Goal: Complete application form: Complete application form

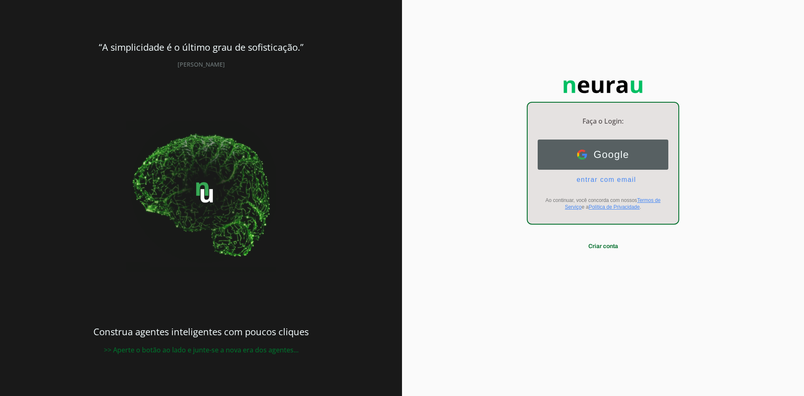
click at [616, 152] on span "Google" at bounding box center [608, 155] width 42 height 12
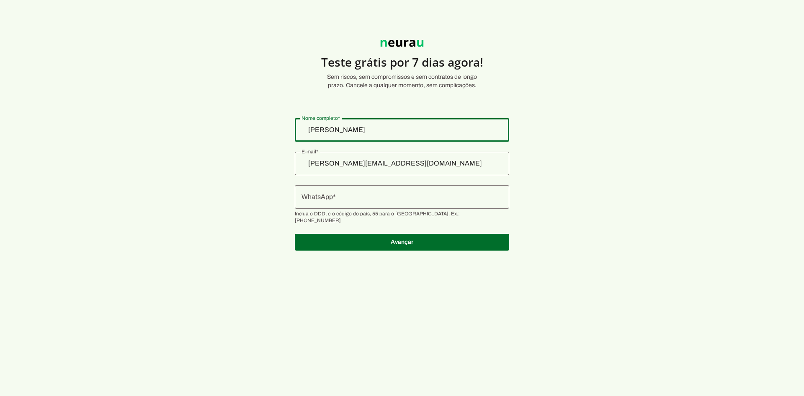
click at [405, 139] on div "[PERSON_NAME]" at bounding box center [402, 129] width 214 height 23
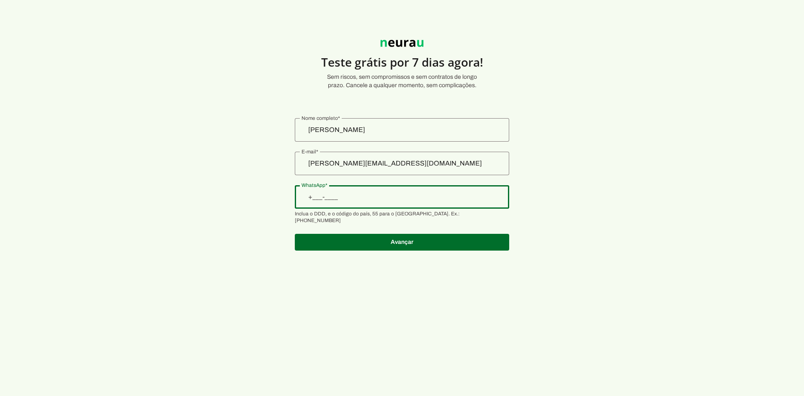
click at [392, 192] on input "WhatsApp" at bounding box center [402, 197] width 201 height 10
type input "+2__-____"
type input "[PHONE_NUMBER]"
type md-outlined-text-field "[PHONE_NUMBER]"
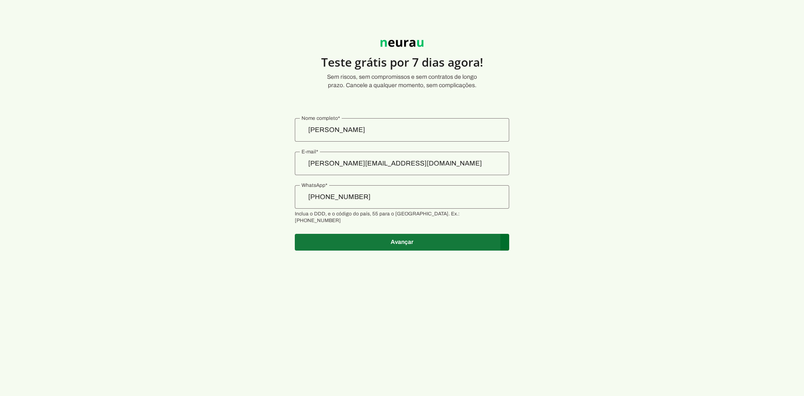
click at [399, 232] on span at bounding box center [402, 242] width 214 height 20
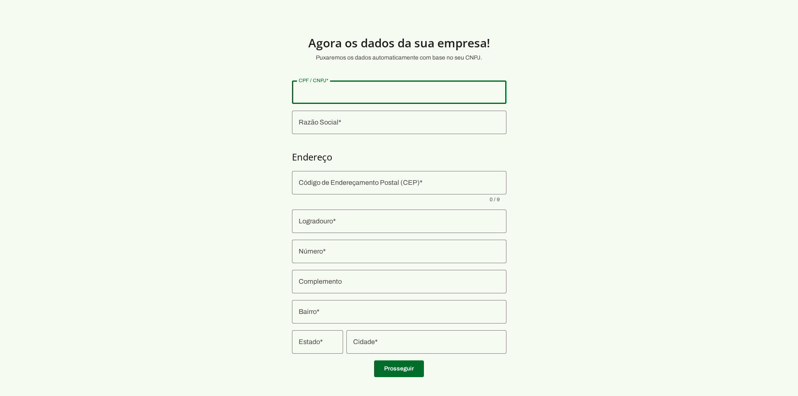
click at [351, 96] on input "CPF / CNPJ" at bounding box center [399, 92] width 201 height 10
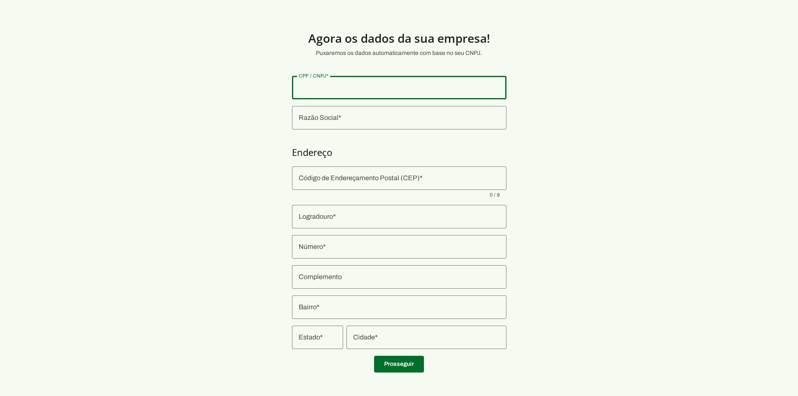
scroll to position [8, 0]
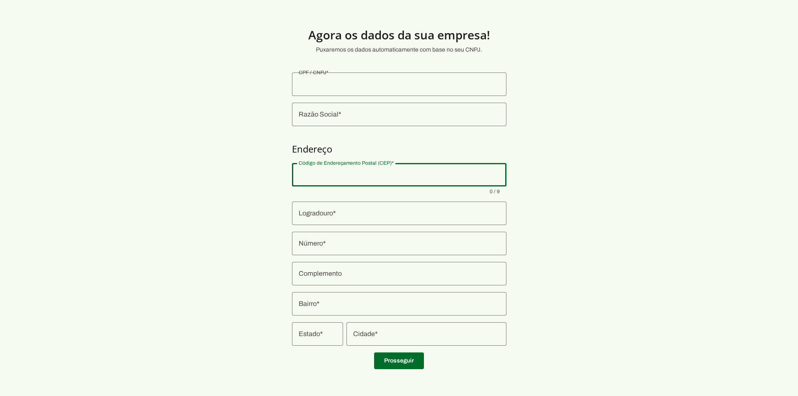
click at [405, 176] on input "Código de Endereçamento Postal (CEP)" at bounding box center [399, 175] width 201 height 10
